Goal: Navigation & Orientation: Find specific page/section

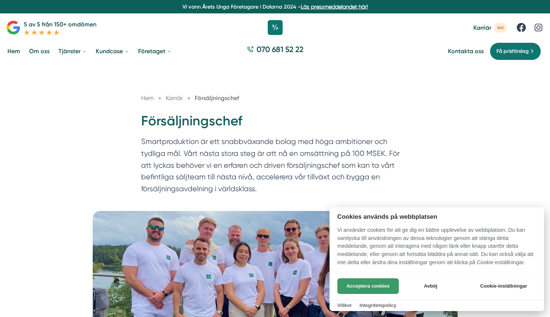
click at [375, 289] on button "Acceptera cookies" at bounding box center [367, 287] width 61 height 16
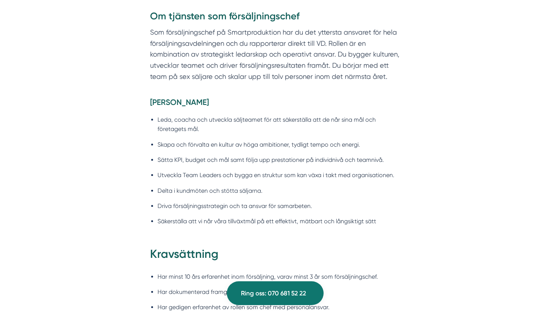
scroll to position [596, 0]
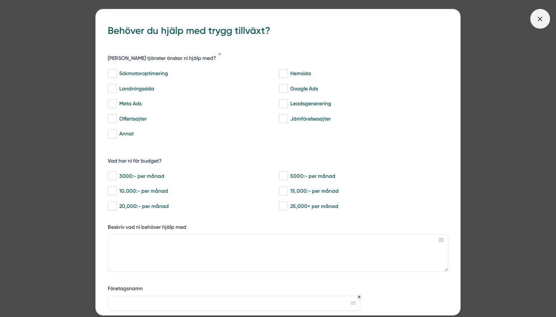
click at [535, 23] on icon at bounding box center [539, 19] width 8 height 8
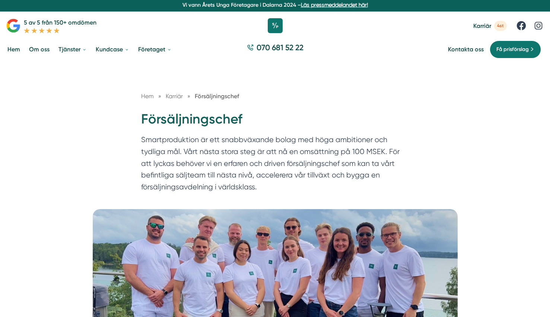
scroll to position [0, 0]
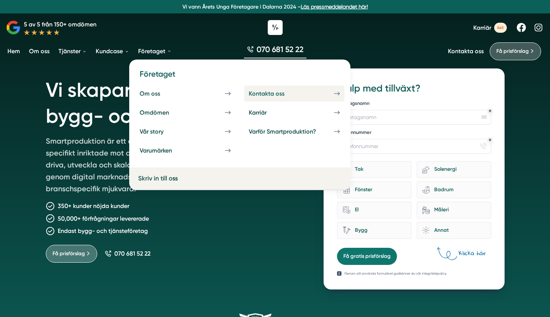
click at [274, 96] on div "Kontakta oss" at bounding box center [276, 93] width 54 height 7
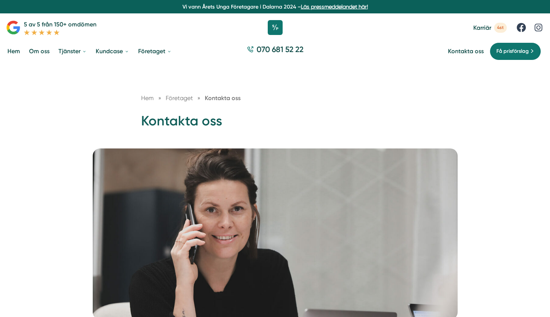
click at [180, 98] on span "Företaget" at bounding box center [179, 98] width 27 height 7
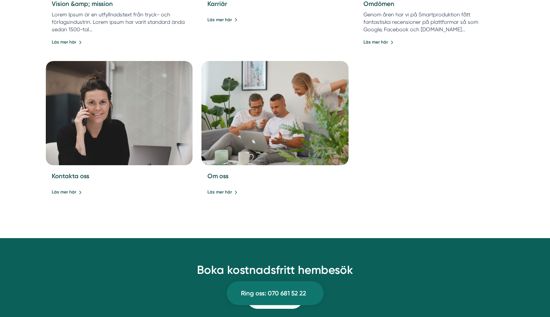
scroll to position [804, 0]
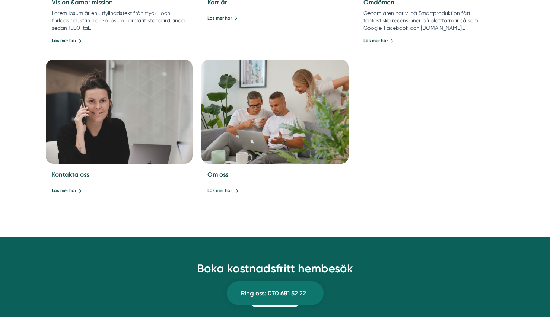
click at [217, 192] on link "Läs mer här" at bounding box center [222, 190] width 31 height 7
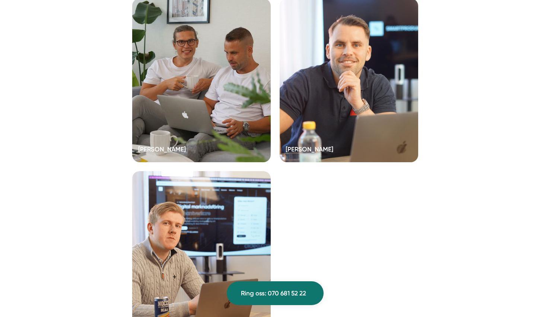
scroll to position [2145, 0]
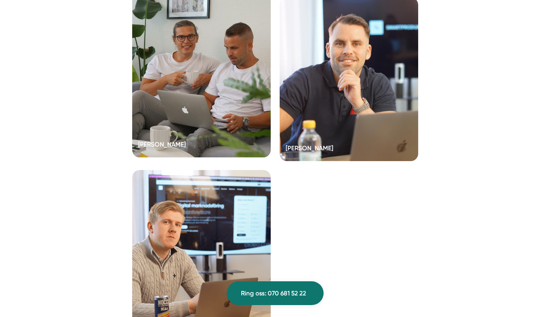
click at [209, 102] on div at bounding box center [201, 76] width 139 height 164
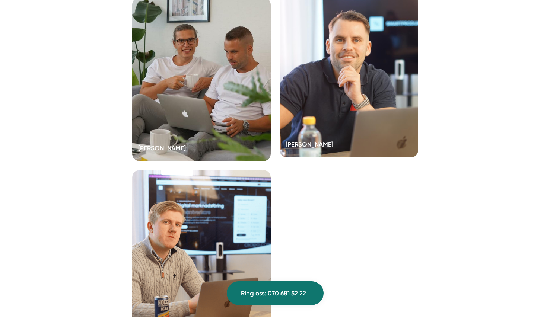
click at [304, 108] on div at bounding box center [349, 76] width 139 height 164
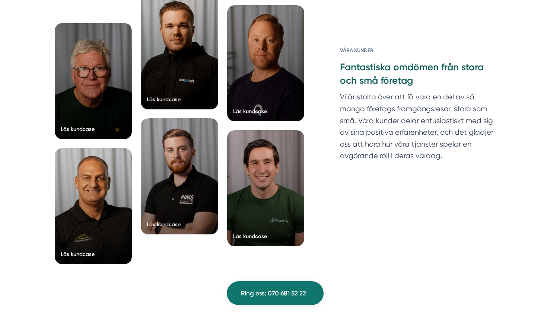
scroll to position [1087, 0]
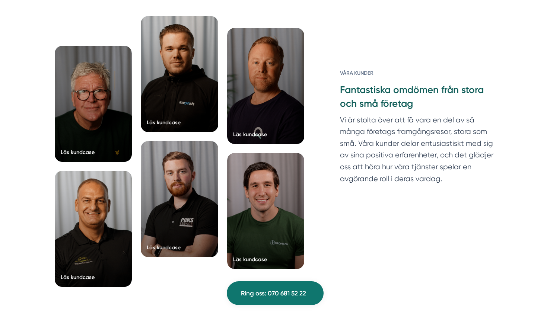
scroll to position [1415, 0]
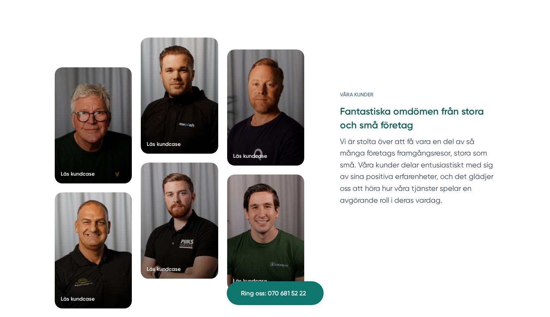
scroll to position [1862, 0]
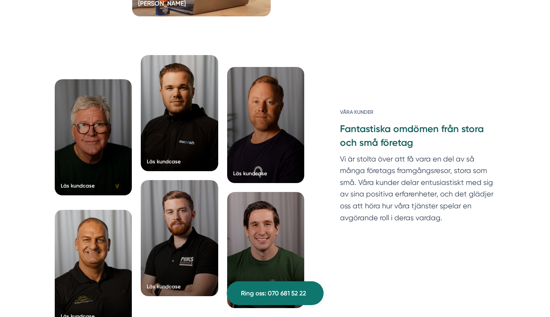
click at [109, 180] on div at bounding box center [93, 137] width 77 height 116
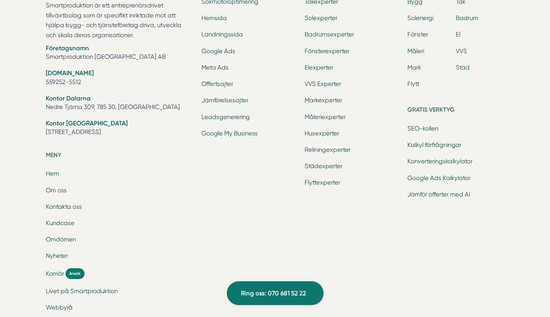
scroll to position [2190, 0]
click at [53, 269] on span "Karriär" at bounding box center [55, 273] width 18 height 9
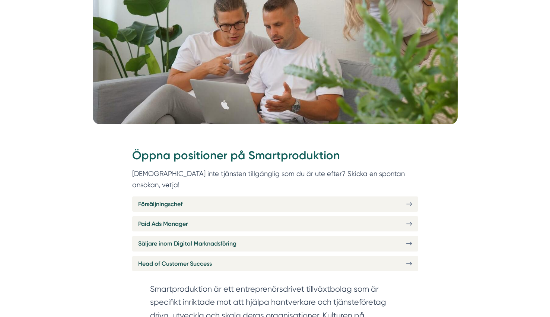
scroll to position [283, 0]
